Goal: Task Accomplishment & Management: Use online tool/utility

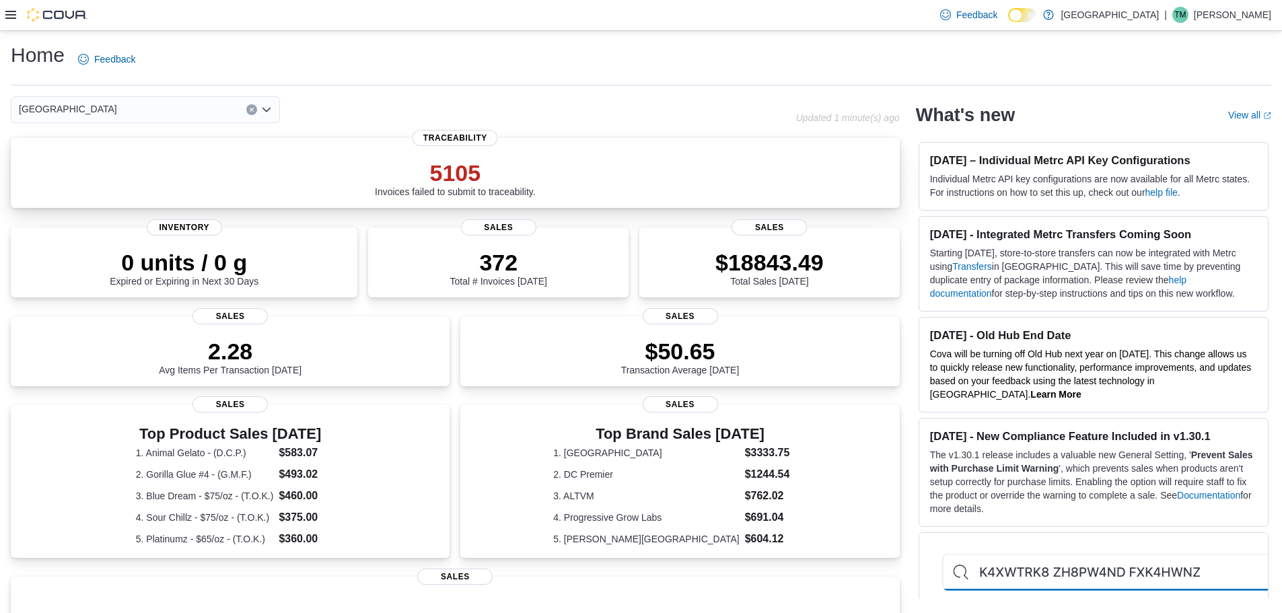
click at [220, 156] on div "5105 Invoices failed to submit to traceability." at bounding box center [456, 175] width 868 height 43
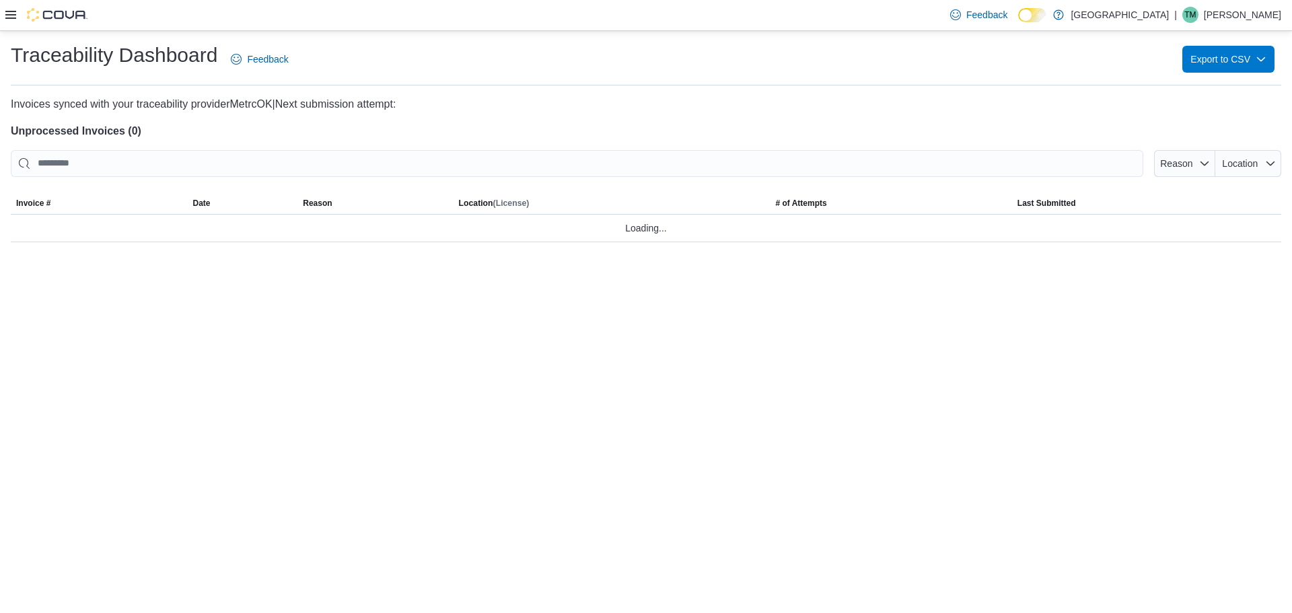
click at [7, 19] on icon at bounding box center [10, 15] width 11 height 8
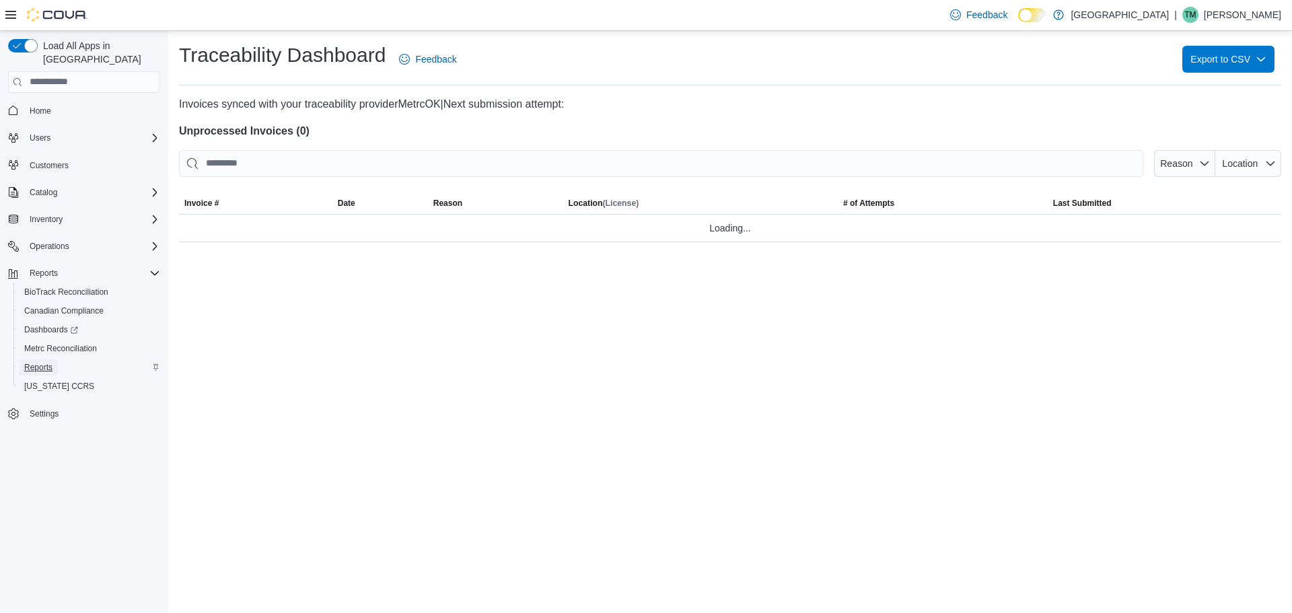
click at [34, 362] on span "Reports" at bounding box center [38, 367] width 28 height 11
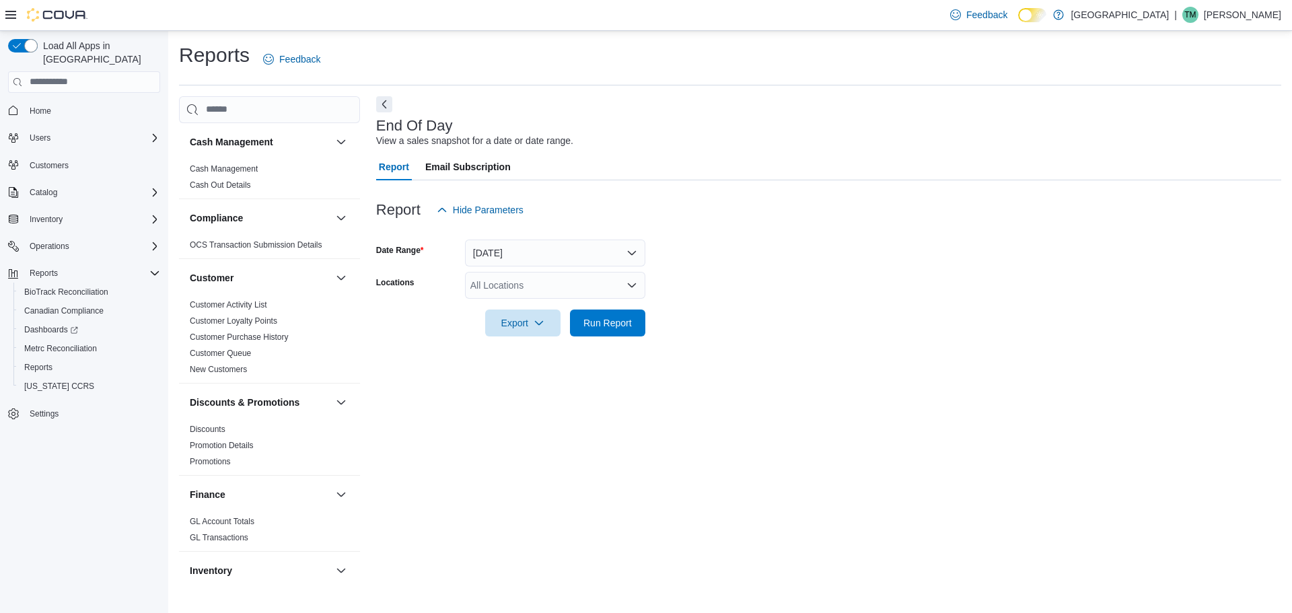
click at [481, 292] on div "All Locations" at bounding box center [555, 285] width 180 height 27
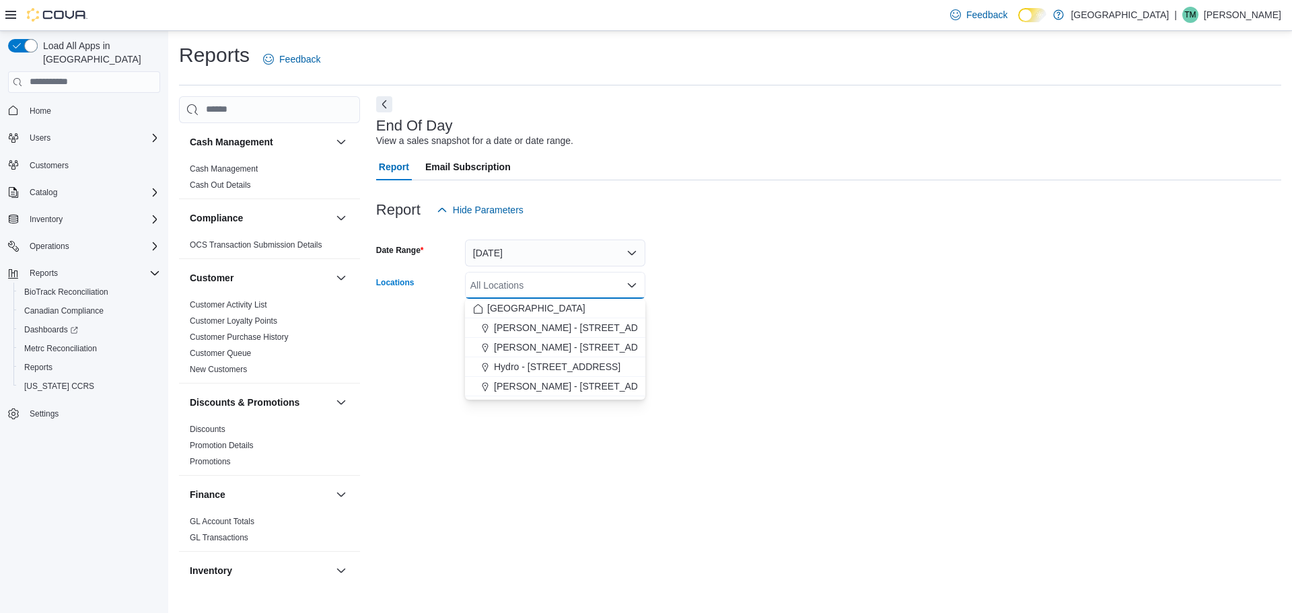
click at [537, 388] on span "[PERSON_NAME] - [STREET_ADDRESS]" at bounding box center [583, 386] width 179 height 13
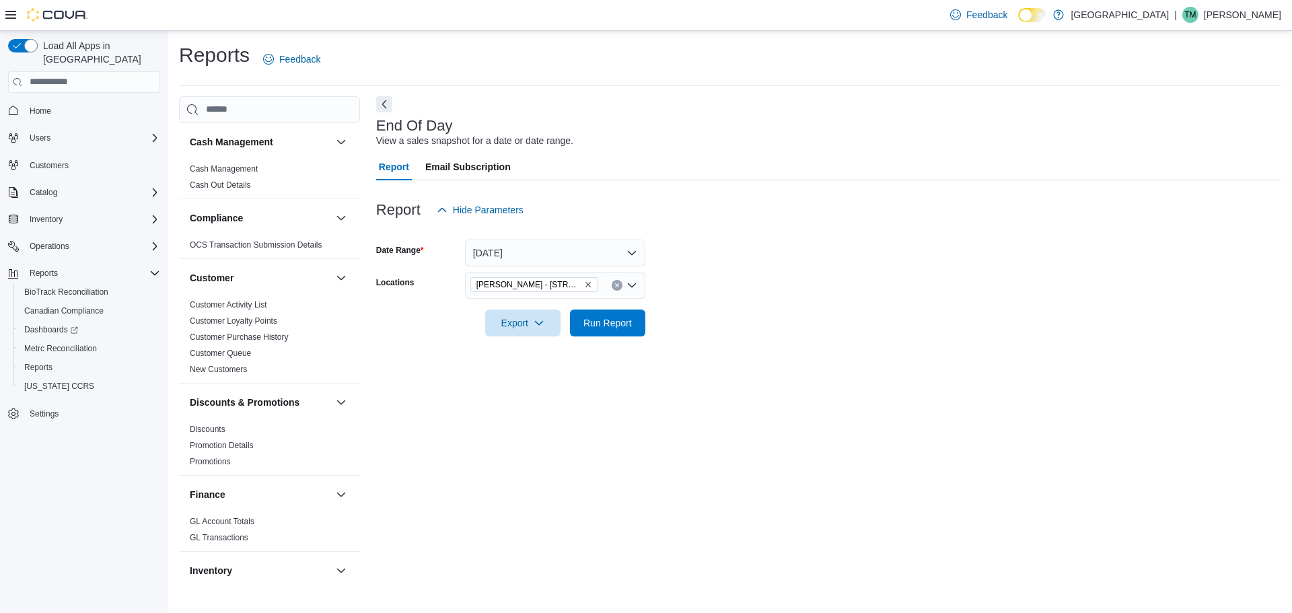
drag, startPoint x: 531, startPoint y: 458, endPoint x: 644, endPoint y: 359, distance: 150.3
click at [532, 458] on div "End Of Day View a sales snapshot for a date or date range. Report Email Subscri…" at bounding box center [828, 339] width 905 height 487
click at [618, 326] on span "Run Report" at bounding box center [608, 322] width 48 height 13
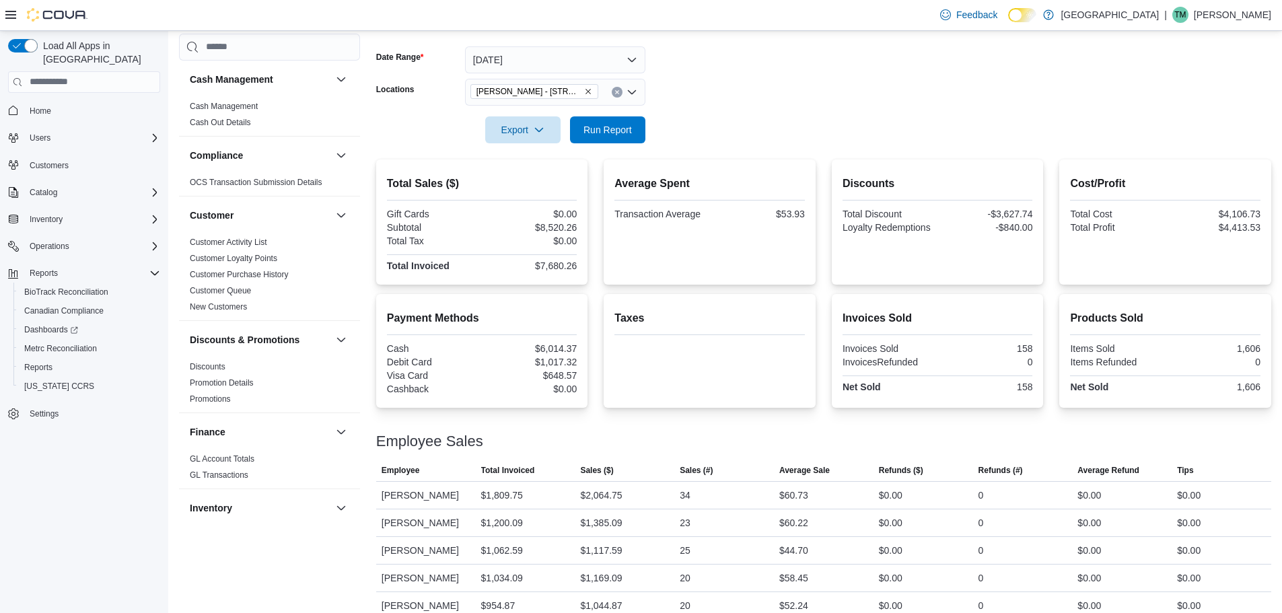
scroll to position [266, 0]
